Goal: Check status: Check status

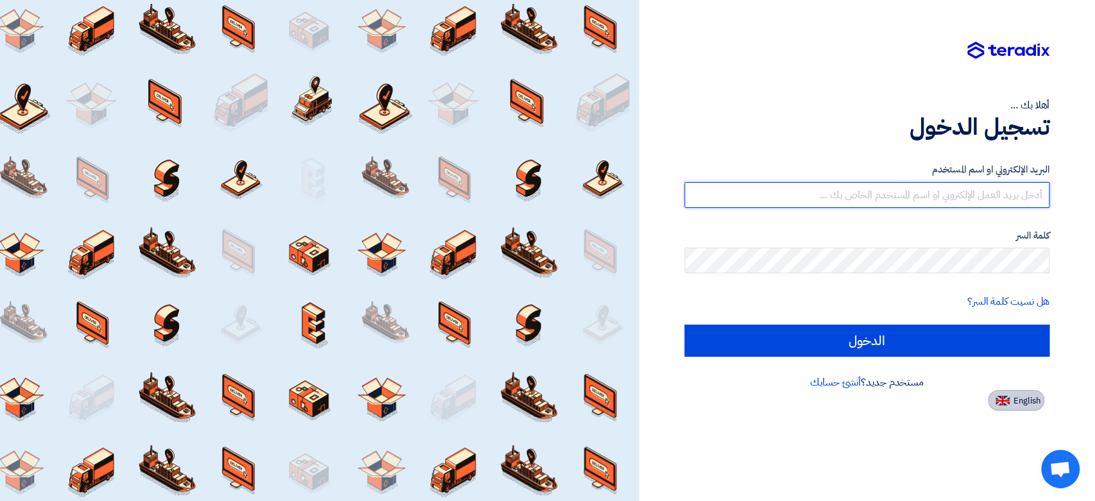
type input "[EMAIL_ADDRESS][DOMAIN_NAME]"
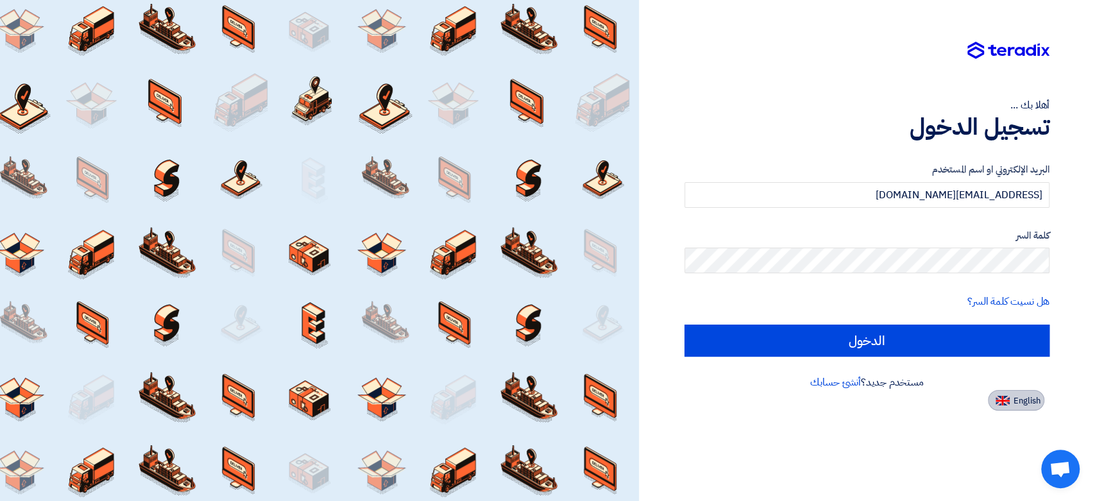
click at [1033, 403] on span "English" at bounding box center [1026, 400] width 27 height 9
type input "Sign in"
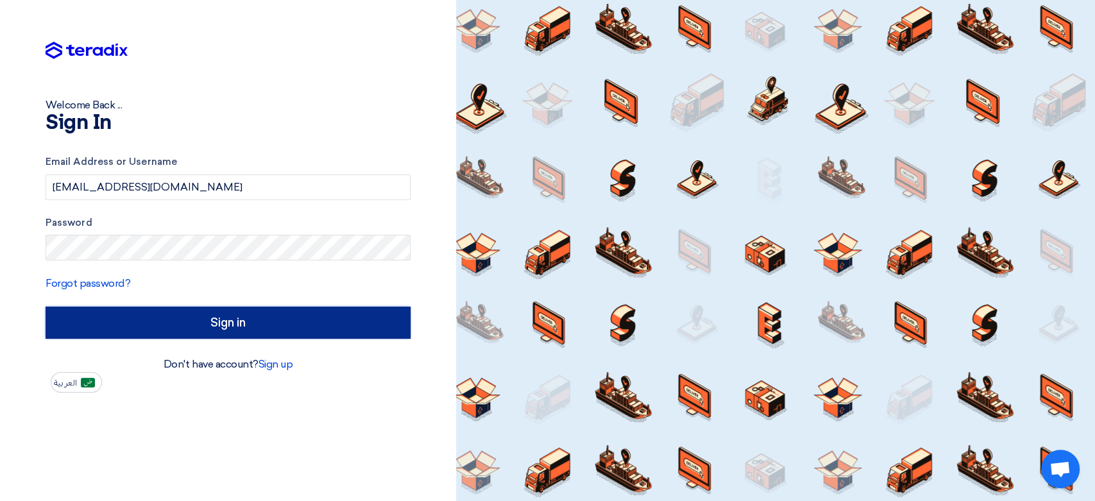
click at [198, 321] on input "Sign in" at bounding box center [228, 323] width 365 height 32
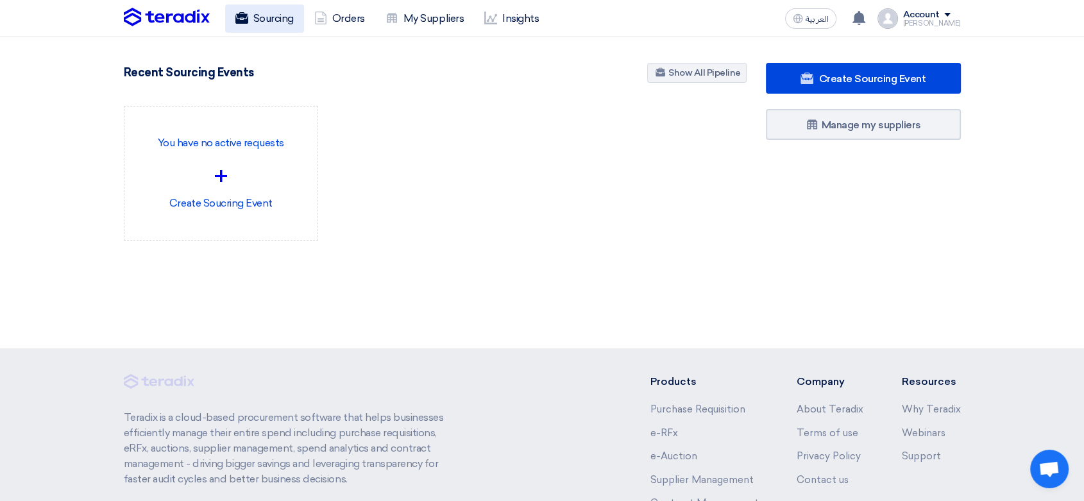
click at [282, 18] on link "Sourcing" at bounding box center [264, 18] width 79 height 28
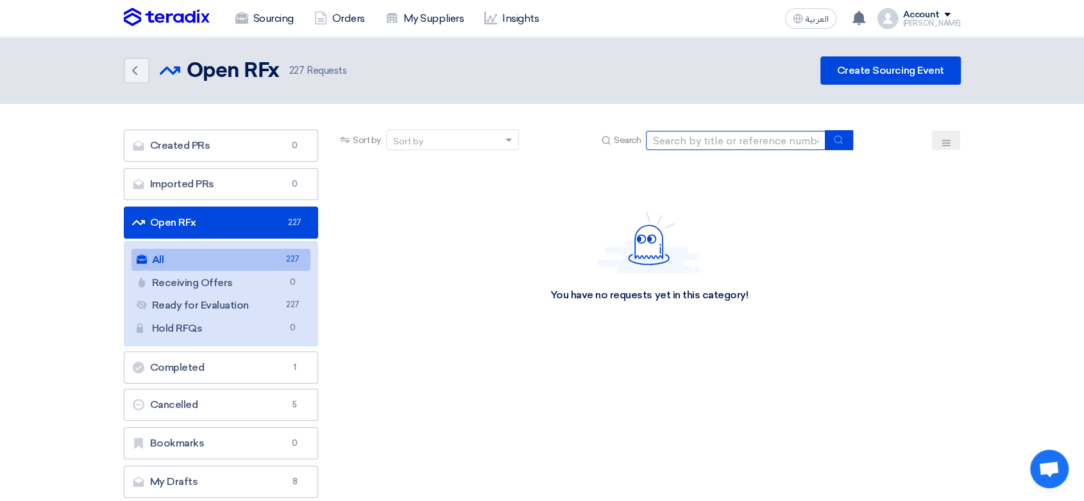
click at [724, 140] on input at bounding box center [736, 140] width 180 height 19
paste input "8100013249"
type input "8100013249"
